Goal: Task Accomplishment & Management: Complete application form

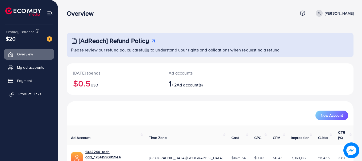
click at [26, 92] on span "Product Links" at bounding box center [29, 93] width 23 height 5
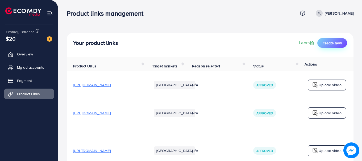
click at [343, 40] on button "Create new" at bounding box center [332, 43] width 30 height 10
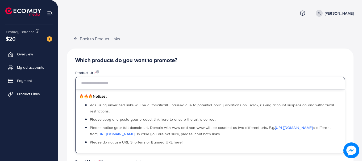
paste input "**********"
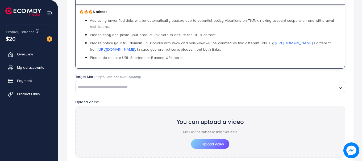
scroll to position [106, 0]
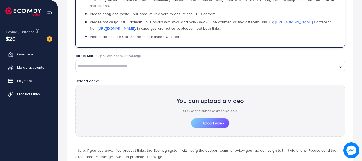
type input "**********"
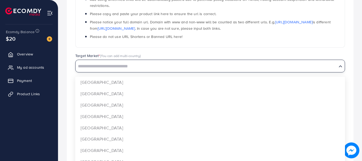
click at [272, 66] on input "Search for option" at bounding box center [206, 66] width 260 height 8
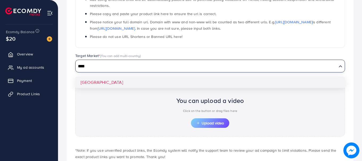
type input "****"
click at [276, 79] on div "**********" at bounding box center [210, 64] width 286 height 242
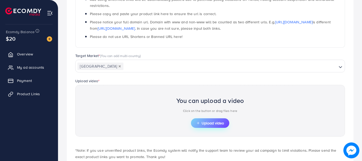
click at [215, 124] on span "Upload video" at bounding box center [210, 123] width 28 height 4
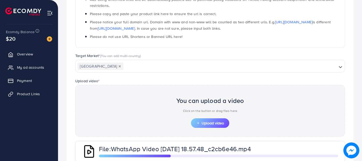
scroll to position [154, 0]
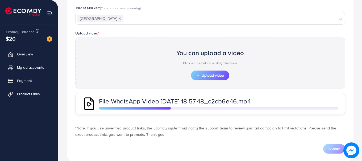
click at [171, 109] on div at bounding box center [218, 108] width 239 height 3
click at [206, 79] on button "Upload video" at bounding box center [210, 76] width 38 height 10
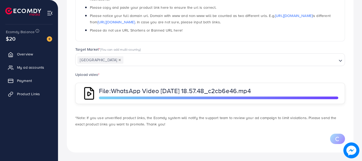
scroll to position [147, 0]
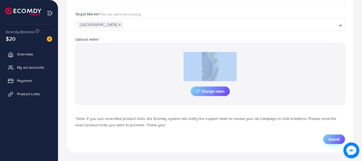
click at [333, 139] on span "Submit" at bounding box center [333, 139] width 11 height 5
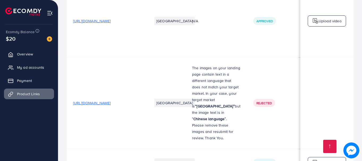
scroll to position [2426, 0]
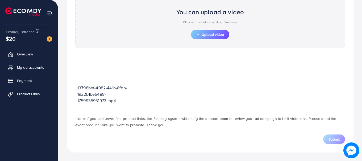
scroll to position [191, 0]
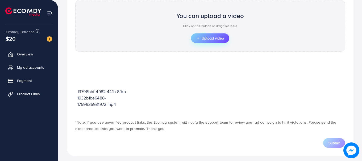
click at [223, 37] on span "Upload video" at bounding box center [210, 38] width 28 height 4
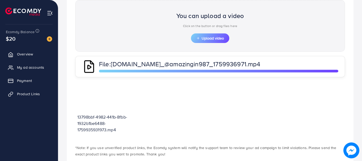
scroll to position [220, 0]
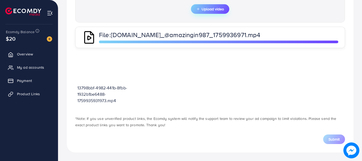
click at [211, 8] on span "Upload video" at bounding box center [210, 9] width 28 height 4
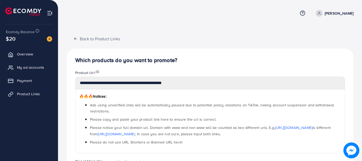
scroll to position [194, 0]
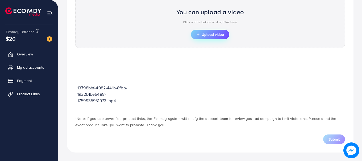
click at [195, 35] on button "Upload video" at bounding box center [210, 35] width 38 height 10
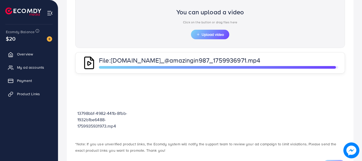
click at [336, 68] on div at bounding box center [218, 67] width 239 height 3
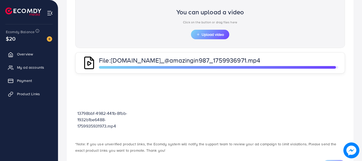
click at [336, 68] on div at bounding box center [218, 67] width 239 height 3
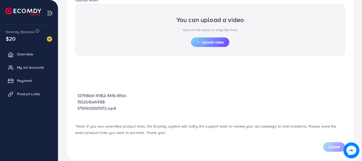
scroll to position [194, 0]
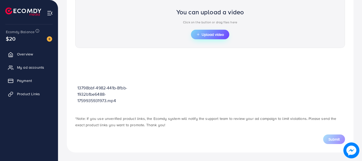
click at [213, 35] on span "Upload video" at bounding box center [210, 35] width 28 height 4
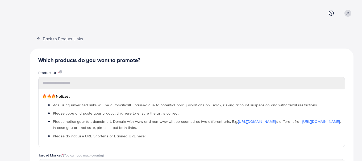
type input "**********"
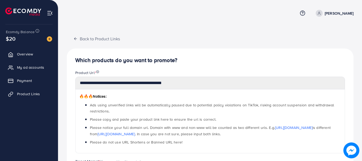
scroll to position [194, 0]
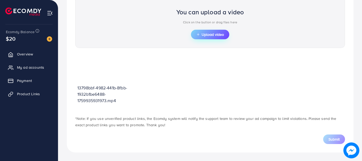
click at [228, 35] on button "Upload video" at bounding box center [210, 35] width 38 height 10
